Goal: Task Accomplishment & Management: Complete application form

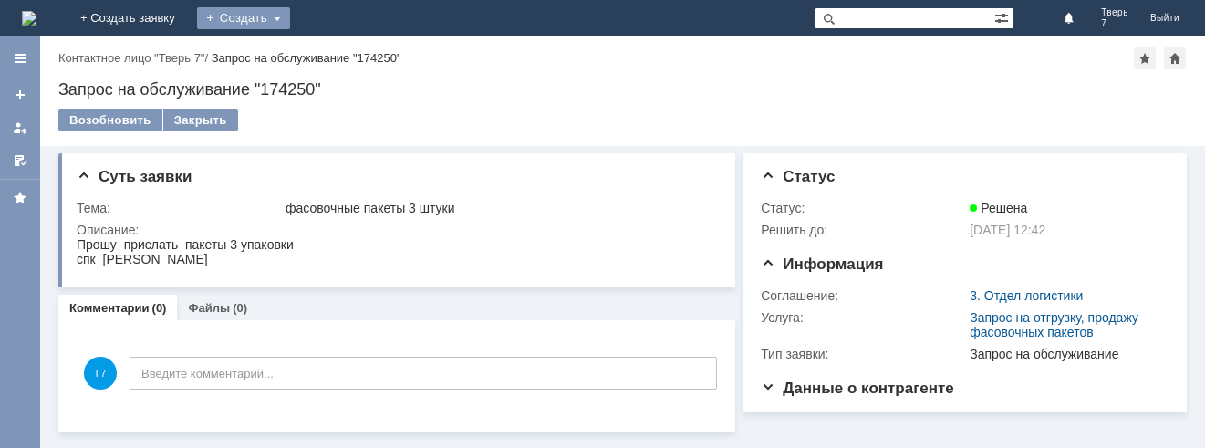
click at [290, 16] on div "Создать" at bounding box center [243, 18] width 93 height 22
click at [339, 55] on link "Заявка" at bounding box center [270, 55] width 139 height 22
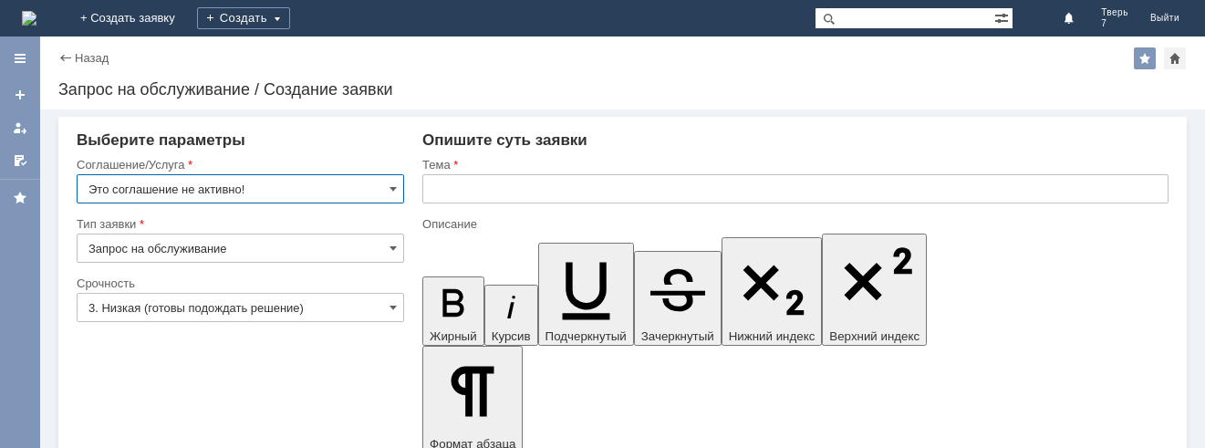
click at [434, 190] on input "text" at bounding box center [795, 188] width 746 height 29
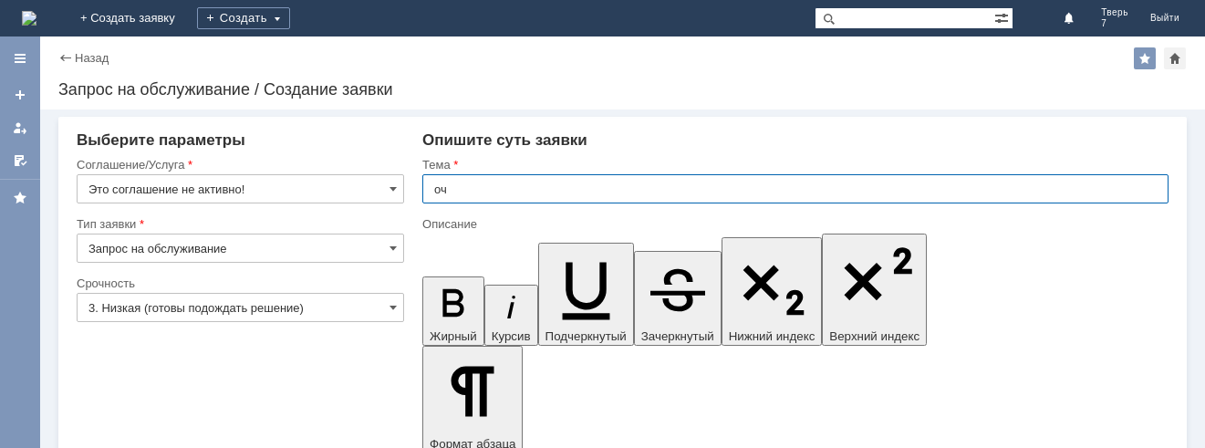
type input "оч"
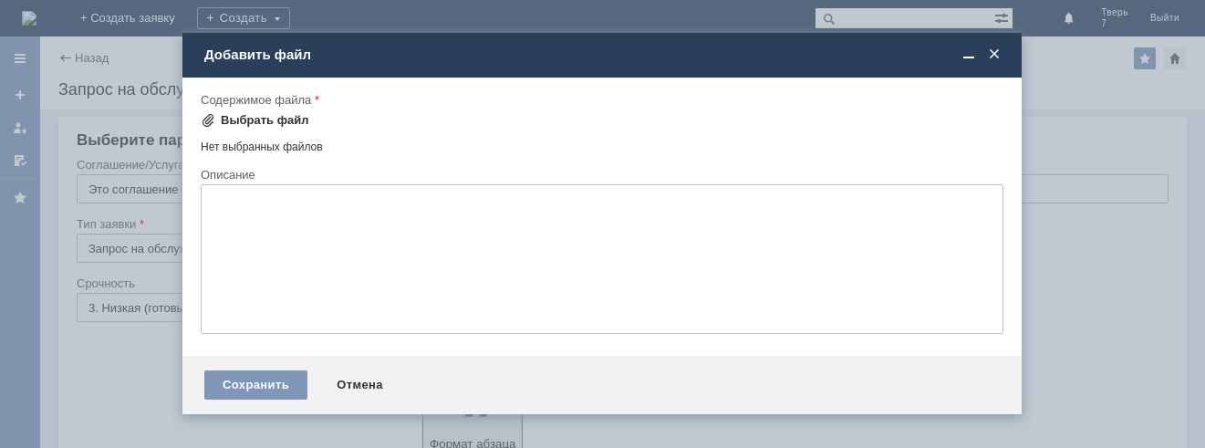
click at [241, 115] on div "Выбрать файл" at bounding box center [265, 120] width 88 height 15
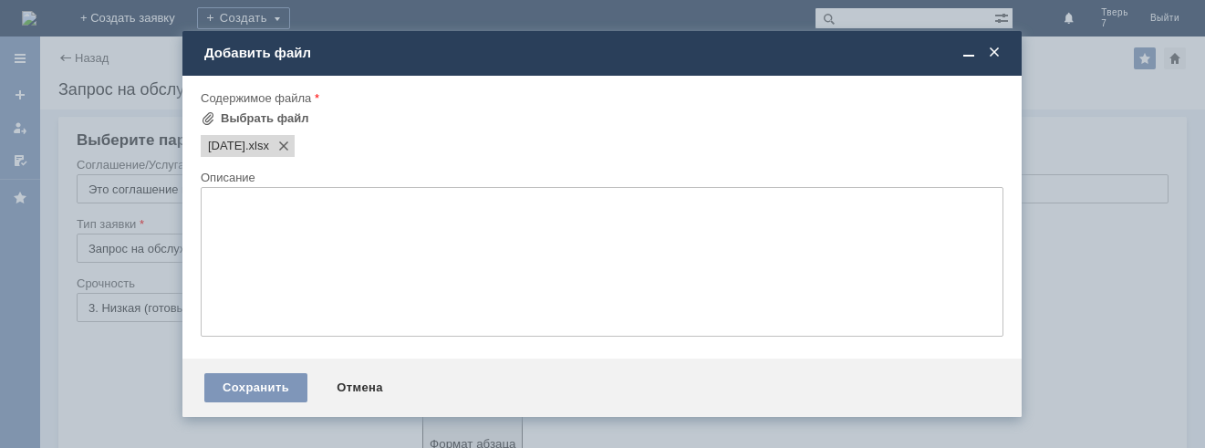
click at [234, 384] on div "Сохранить" at bounding box center [255, 387] width 103 height 29
